Goal: Transaction & Acquisition: Purchase product/service

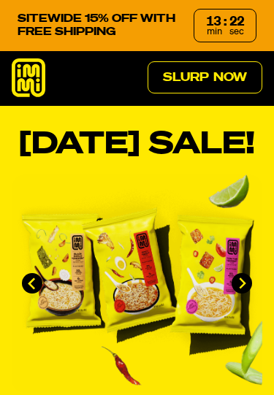
click at [232, 22] on div "22" at bounding box center [236, 21] width 15 height 13
click at [222, 77] on link "Slurp Now" at bounding box center [205, 77] width 115 height 32
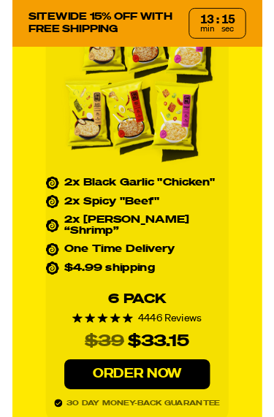
scroll to position [6026, 0]
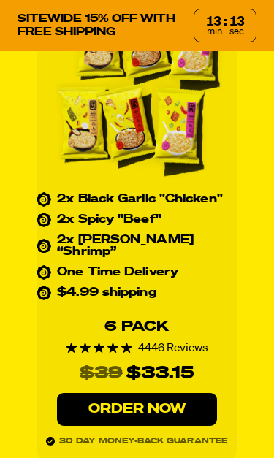
click at [135, 393] on link "Order Now" at bounding box center [137, 409] width 161 height 33
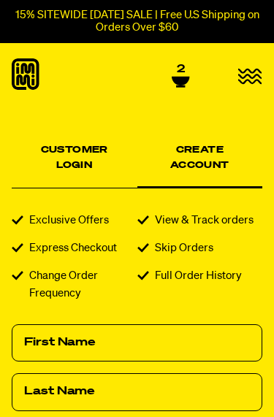
scroll to position [223, 0]
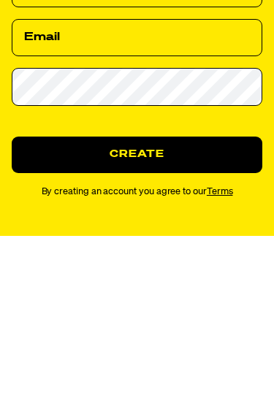
type input "Leslie"
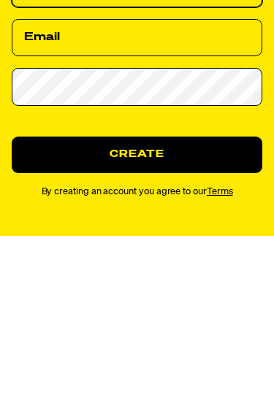
click at [88, 164] on input "Last Name" at bounding box center [137, 169] width 250 height 38
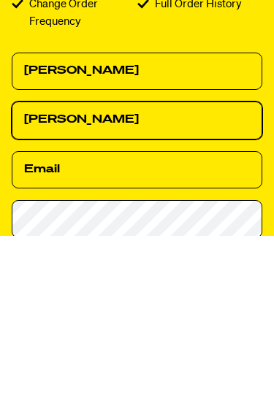
type input "Polly"
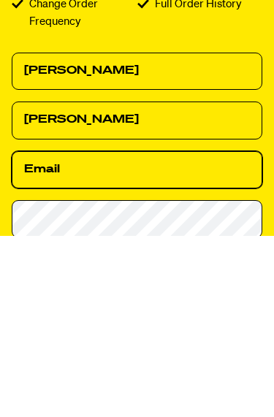
click at [29, 332] on input "Email" at bounding box center [137, 351] width 250 height 38
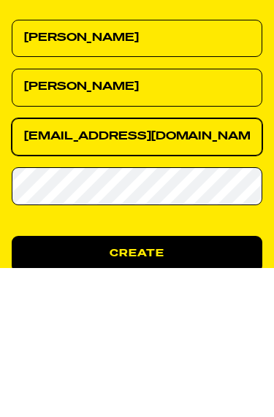
type input "lesshopacct@gmail.com"
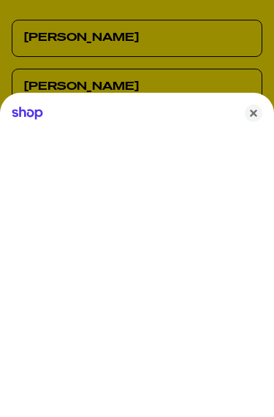
scroll to position [305, 0]
